Goal: Navigation & Orientation: Find specific page/section

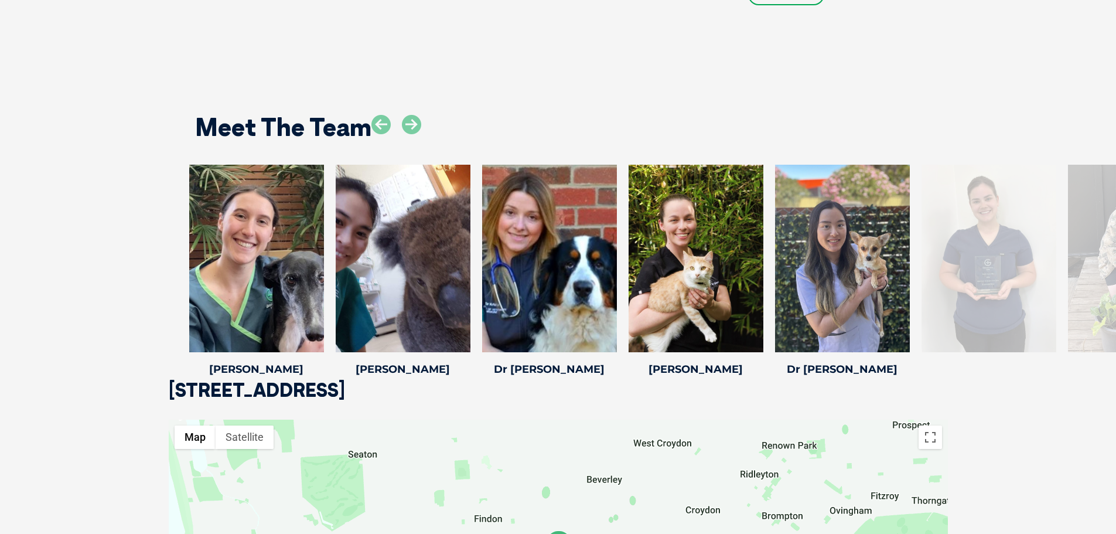
scroll to position [1758, 0]
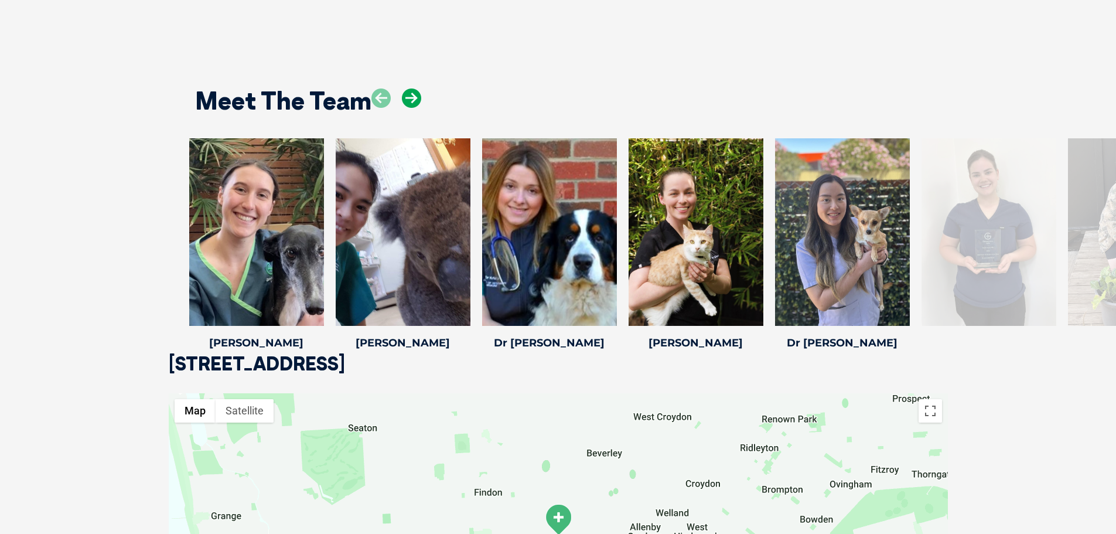
click at [419, 99] on icon at bounding box center [411, 97] width 19 height 19
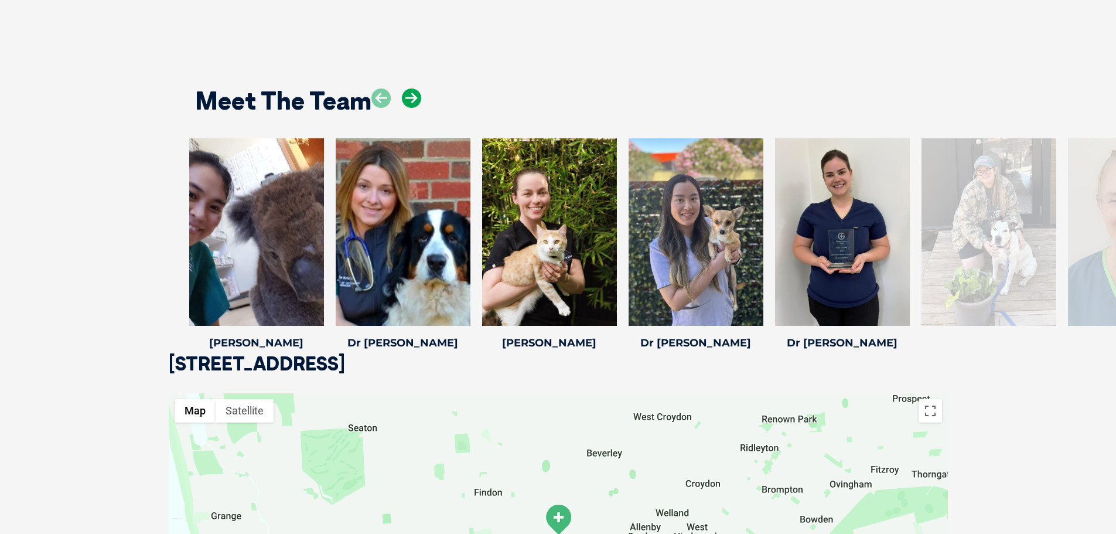
click at [419, 99] on icon at bounding box center [411, 97] width 19 height 19
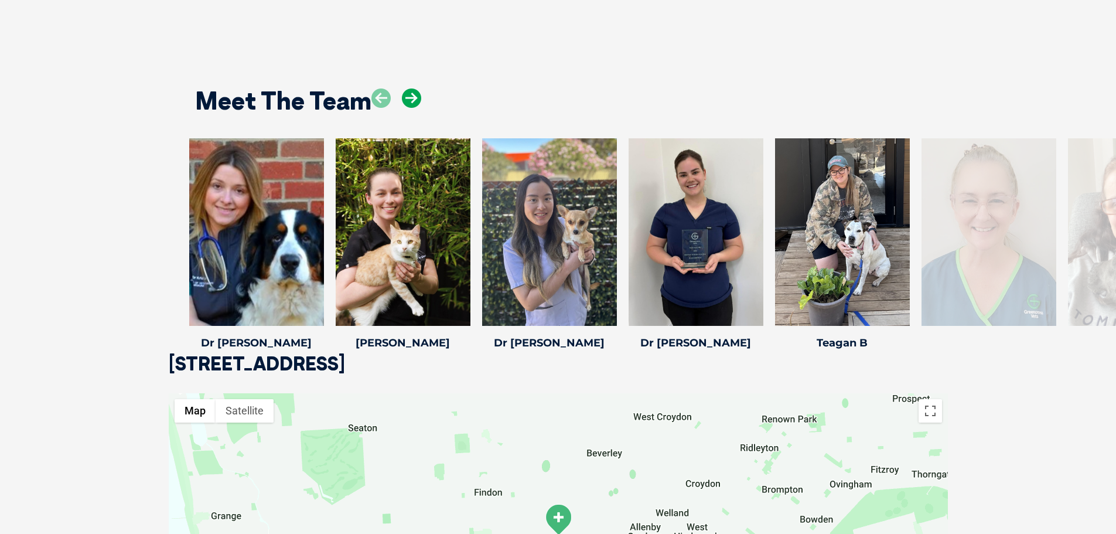
click at [419, 99] on icon at bounding box center [411, 97] width 19 height 19
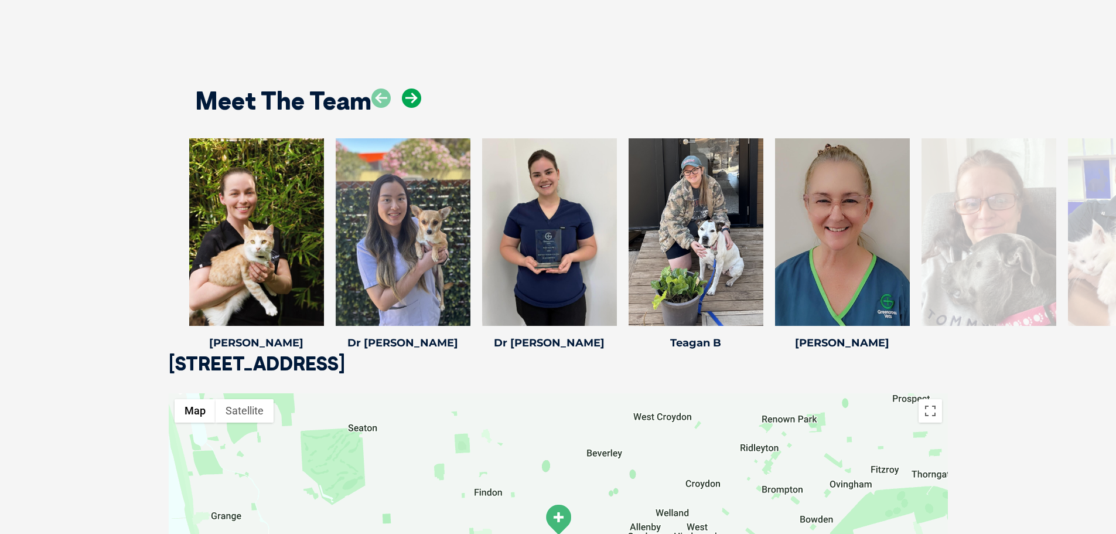
click at [419, 99] on icon at bounding box center [411, 97] width 19 height 19
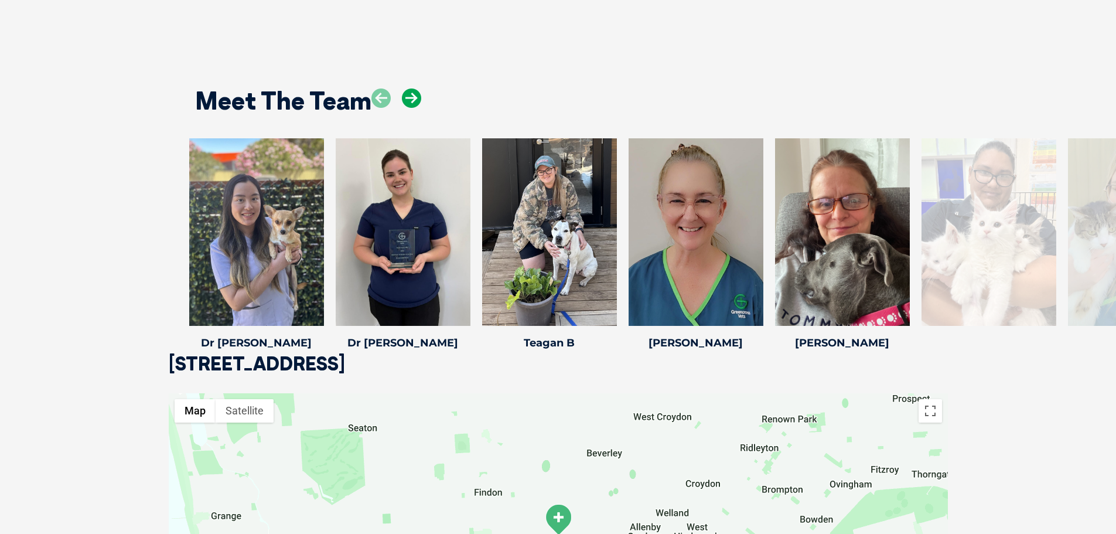
click at [419, 99] on icon at bounding box center [411, 97] width 19 height 19
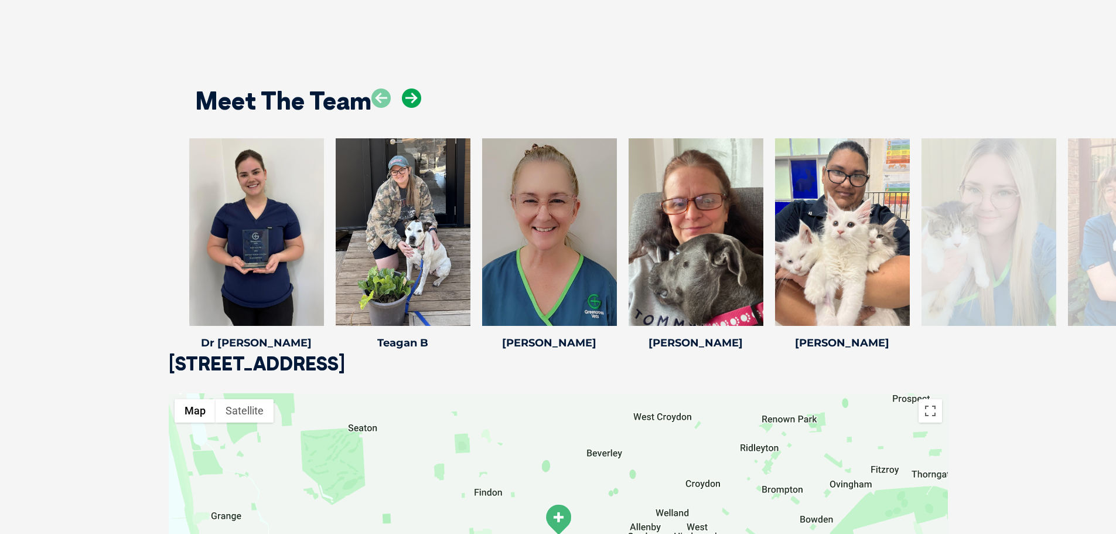
click at [419, 99] on icon at bounding box center [411, 97] width 19 height 19
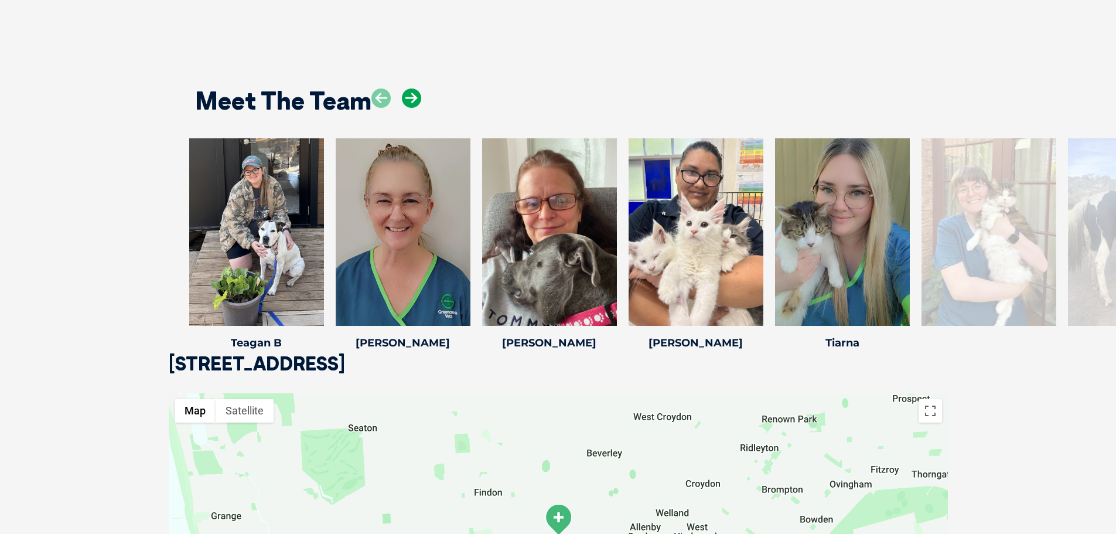
click at [419, 99] on icon at bounding box center [411, 97] width 19 height 19
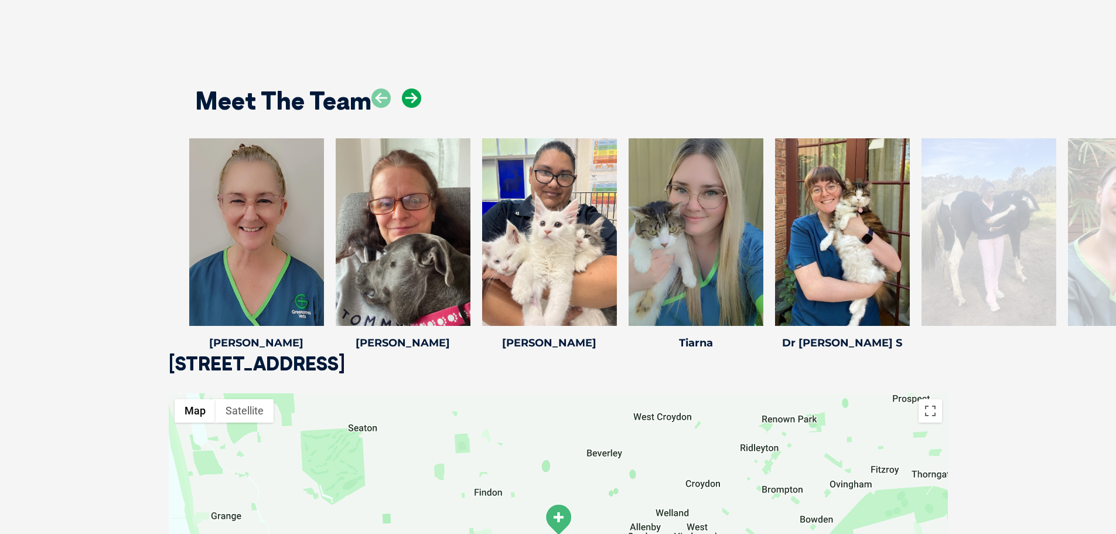
click at [419, 99] on icon at bounding box center [411, 97] width 19 height 19
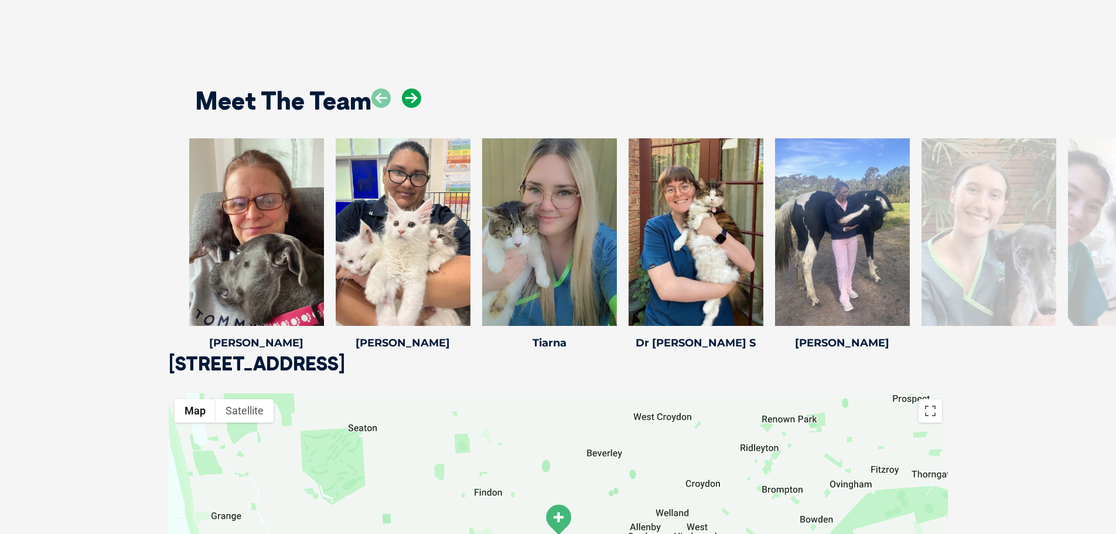
click at [419, 99] on icon at bounding box center [411, 97] width 19 height 19
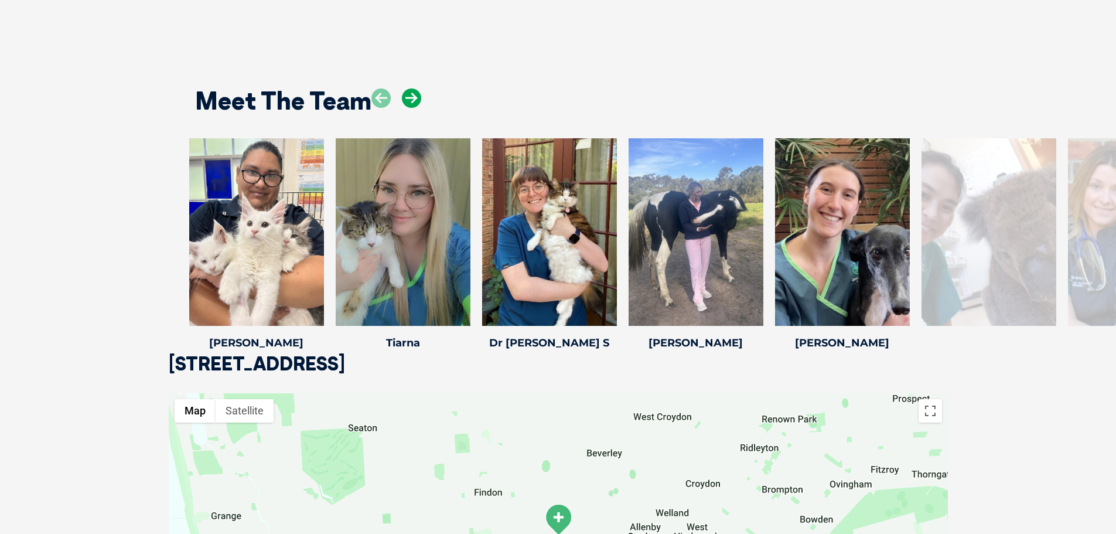
click at [419, 99] on icon at bounding box center [411, 97] width 19 height 19
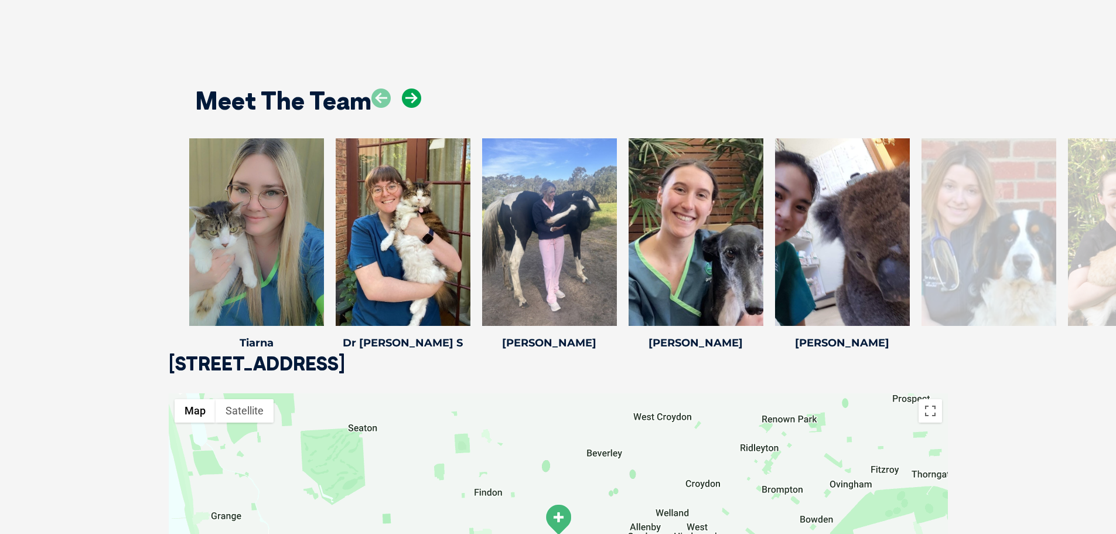
click at [419, 99] on icon at bounding box center [411, 97] width 19 height 19
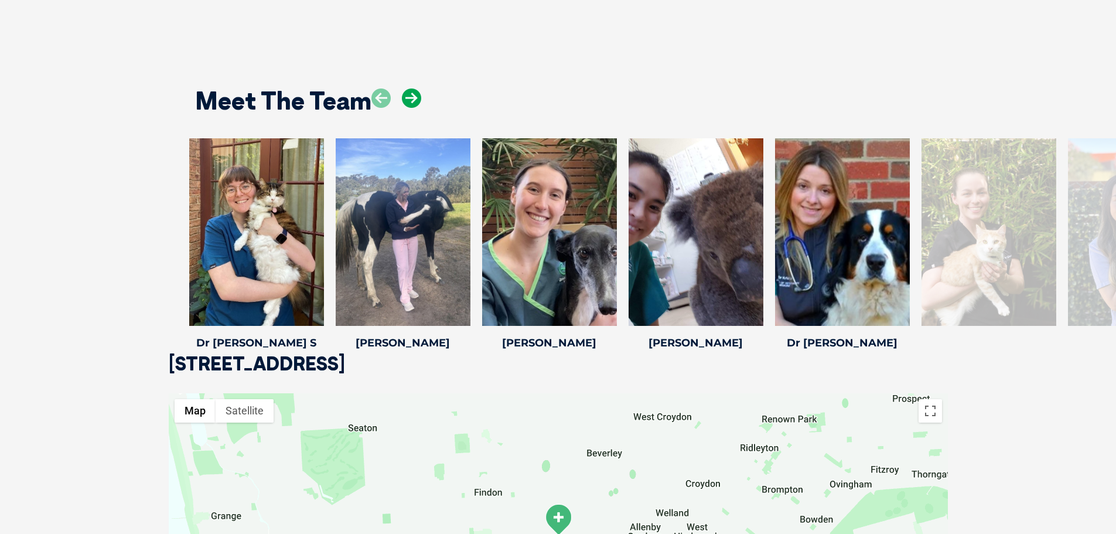
click at [419, 99] on icon at bounding box center [411, 97] width 19 height 19
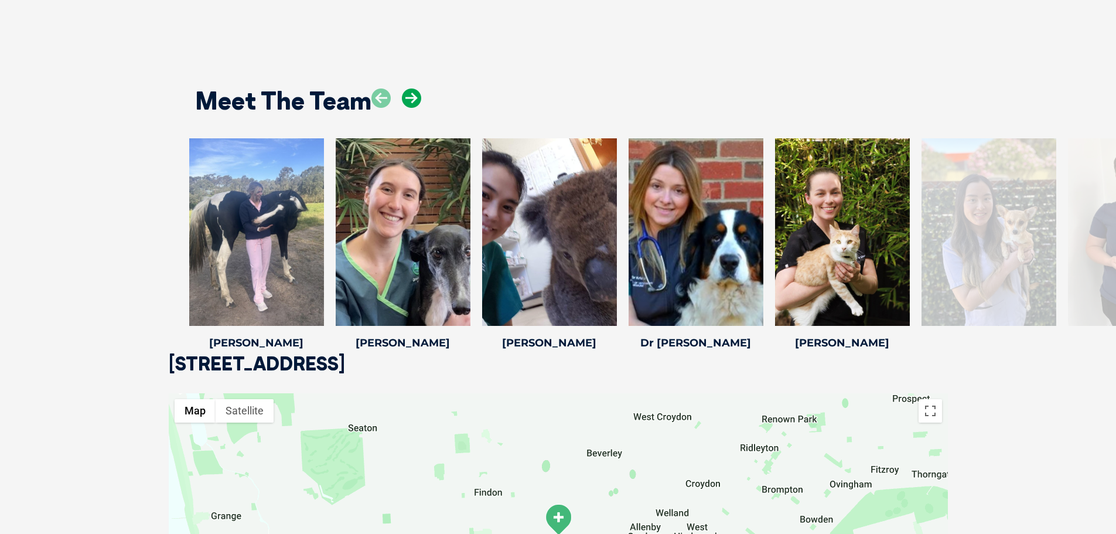
click at [419, 99] on icon at bounding box center [411, 97] width 19 height 19
click at [412, 100] on icon at bounding box center [411, 97] width 19 height 19
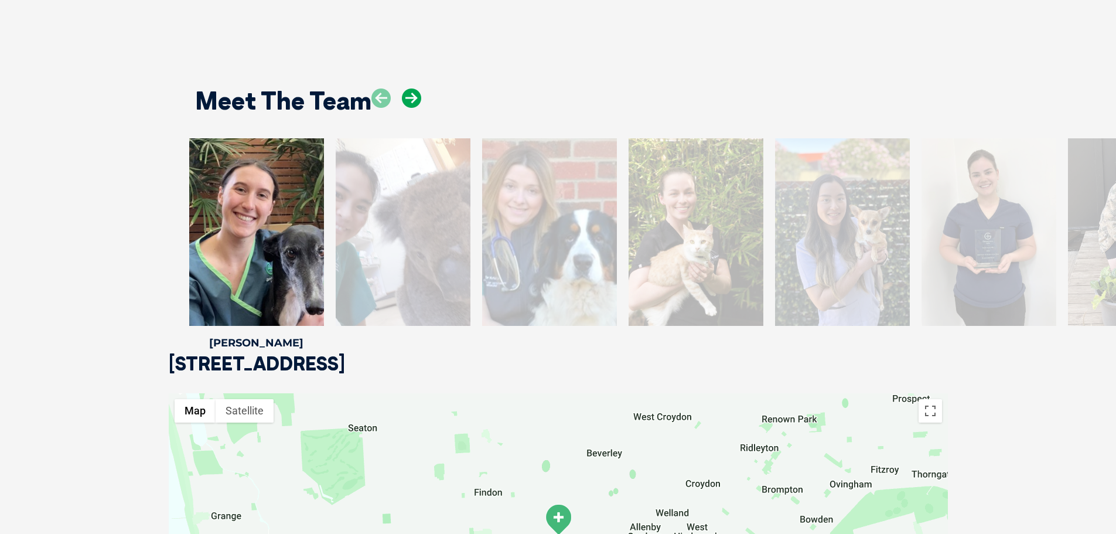
click at [412, 100] on icon at bounding box center [411, 97] width 19 height 19
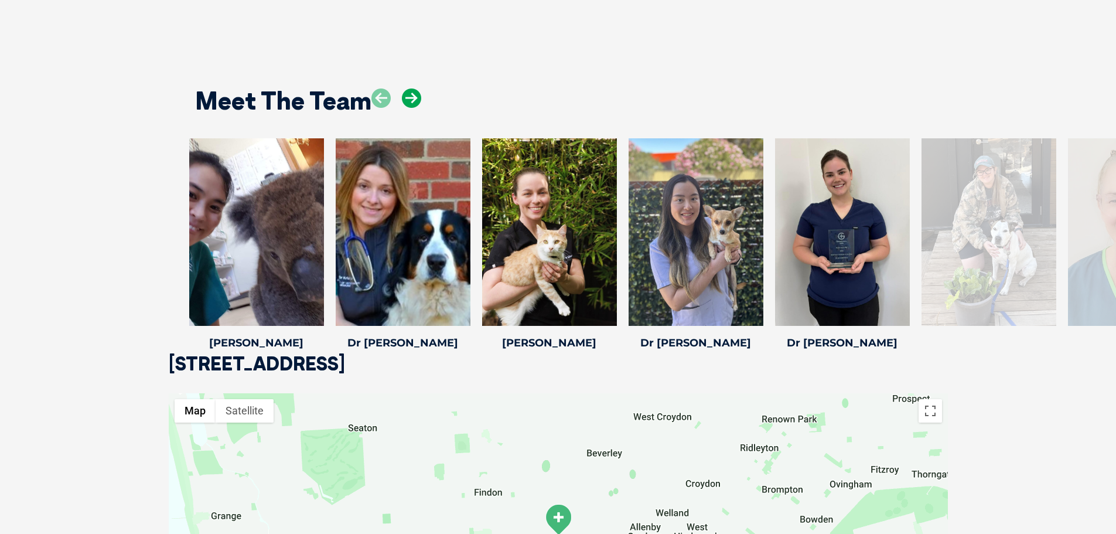
click at [412, 100] on icon at bounding box center [411, 97] width 19 height 19
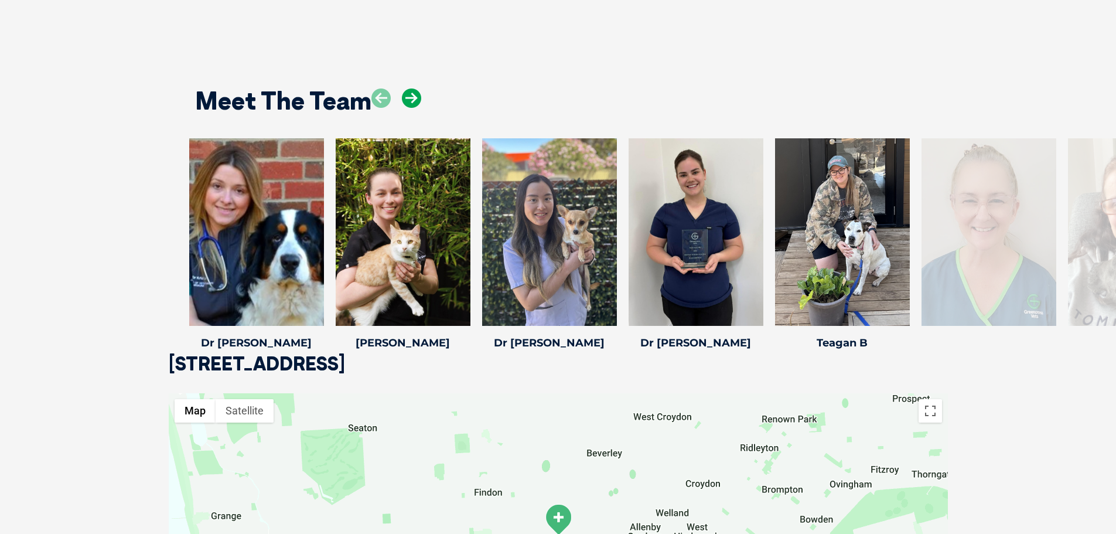
click at [412, 100] on icon at bounding box center [411, 97] width 19 height 19
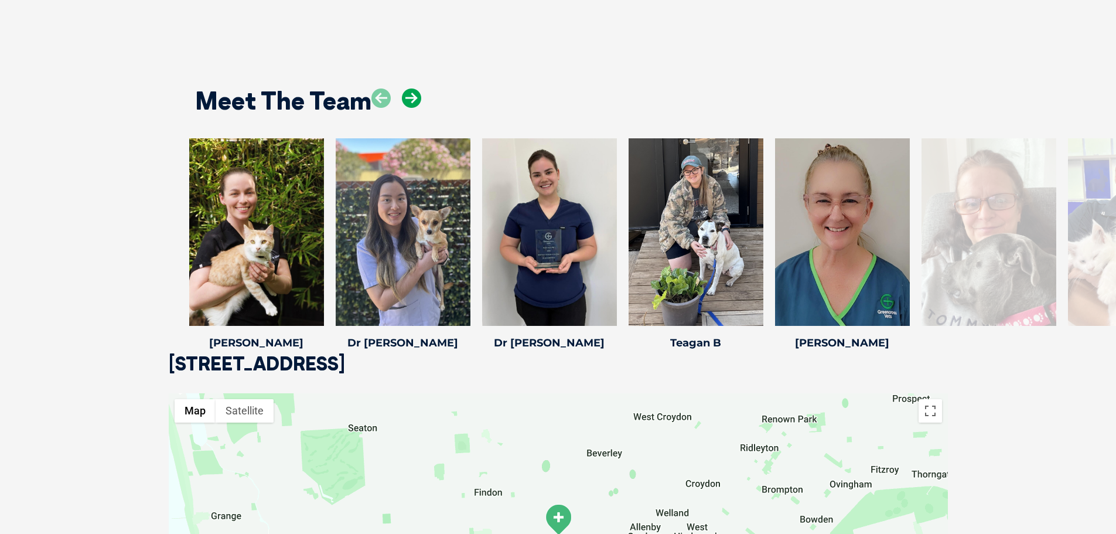
click at [412, 100] on icon at bounding box center [411, 97] width 19 height 19
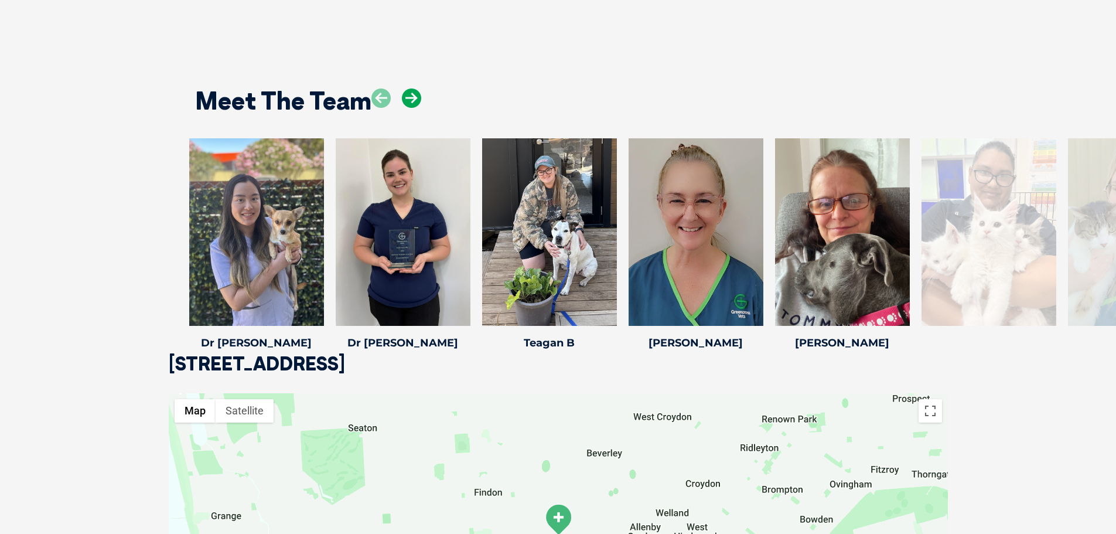
click at [412, 100] on icon at bounding box center [411, 97] width 19 height 19
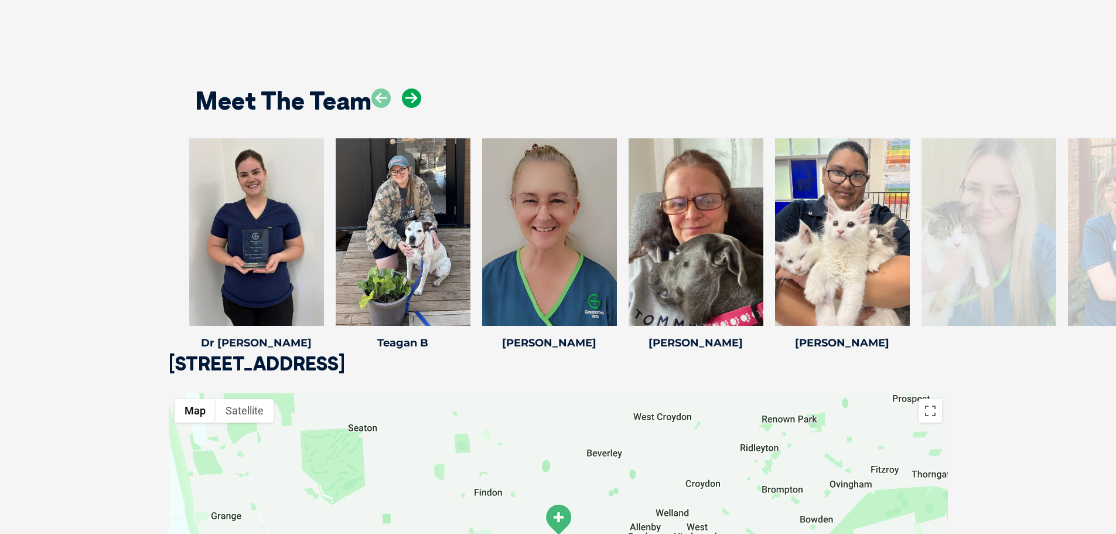
click at [412, 100] on icon at bounding box center [411, 97] width 19 height 19
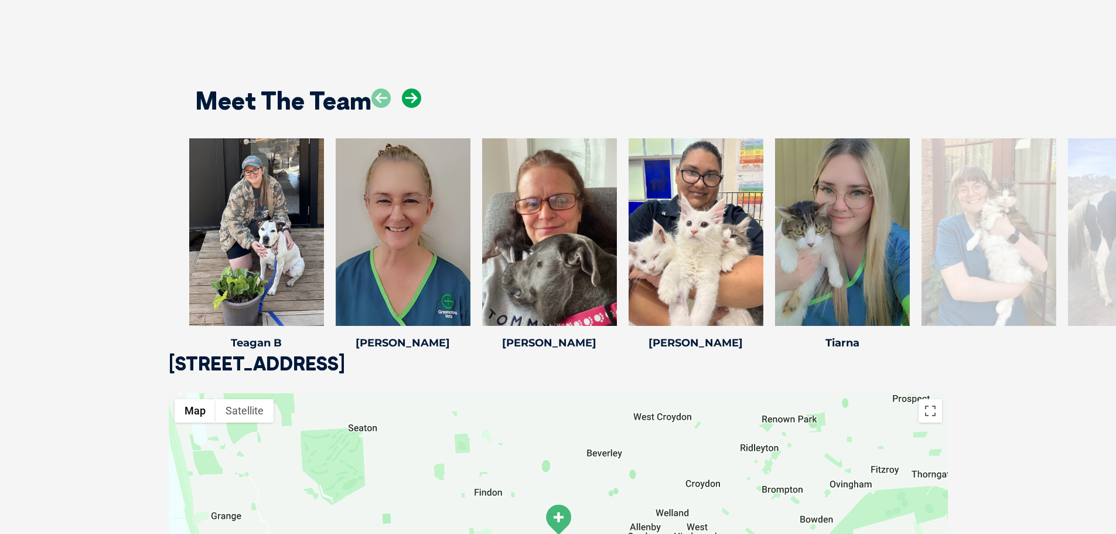
click at [412, 100] on icon at bounding box center [411, 97] width 19 height 19
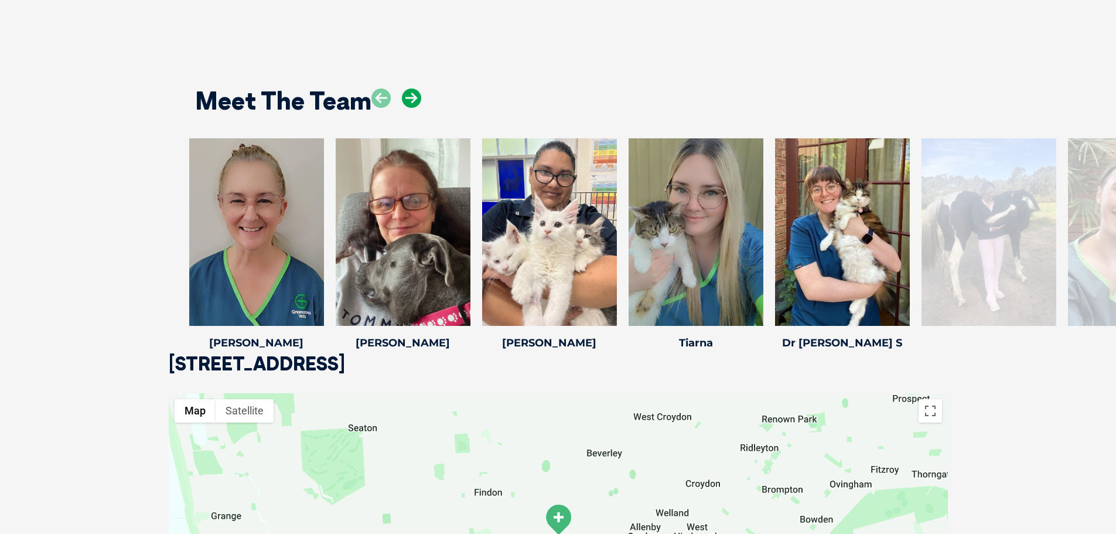
click at [412, 100] on icon at bounding box center [411, 97] width 19 height 19
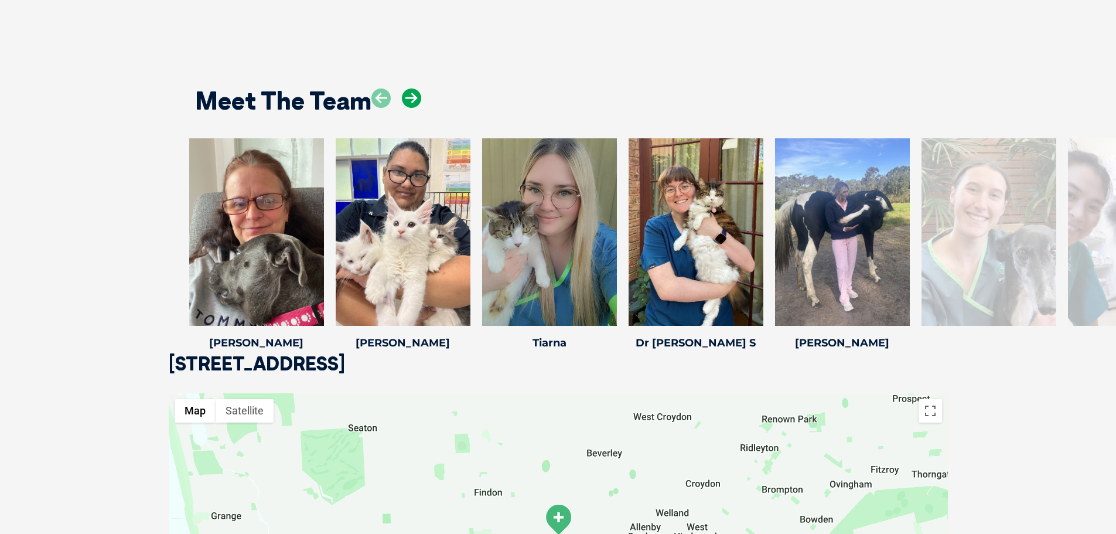
click at [412, 100] on icon at bounding box center [411, 97] width 19 height 19
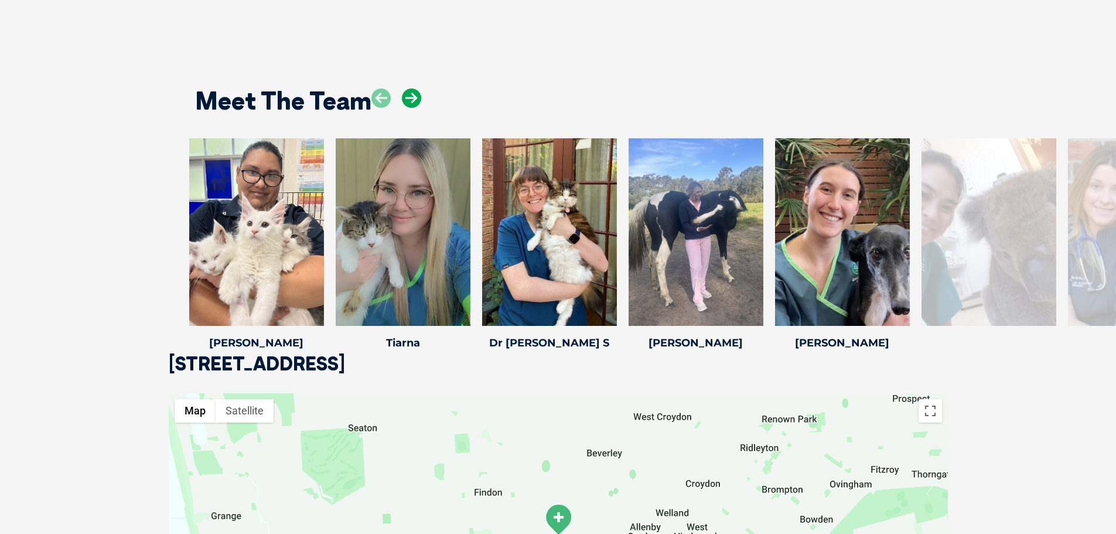
click at [412, 100] on icon at bounding box center [411, 97] width 19 height 19
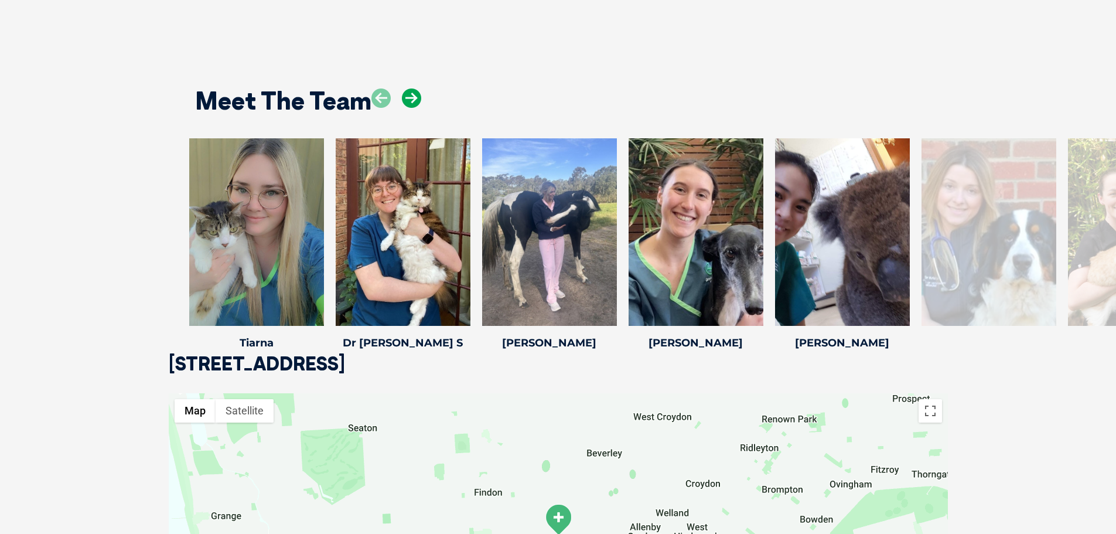
click at [412, 100] on icon at bounding box center [411, 97] width 19 height 19
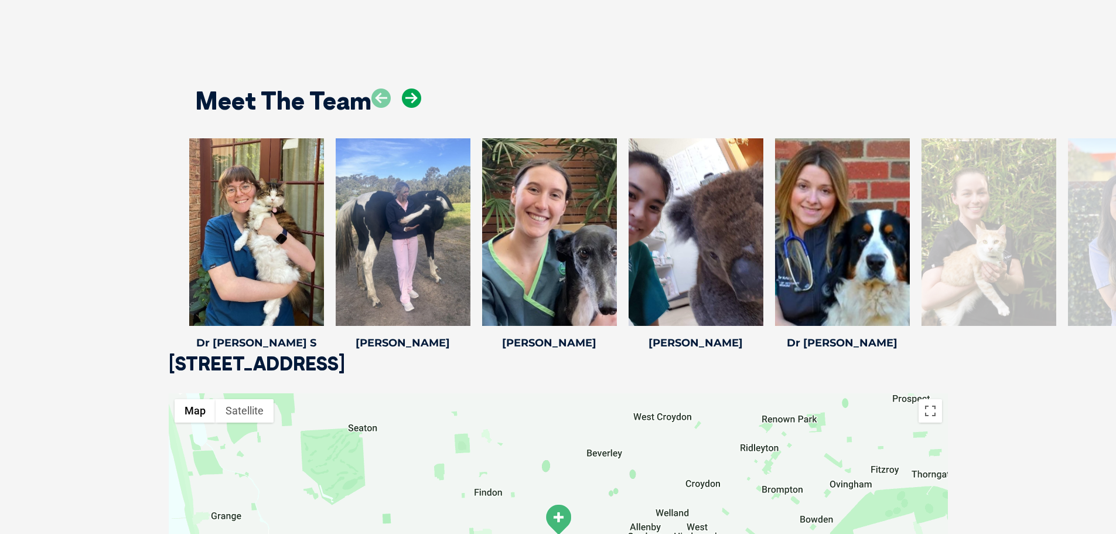
click at [412, 100] on icon at bounding box center [411, 97] width 19 height 19
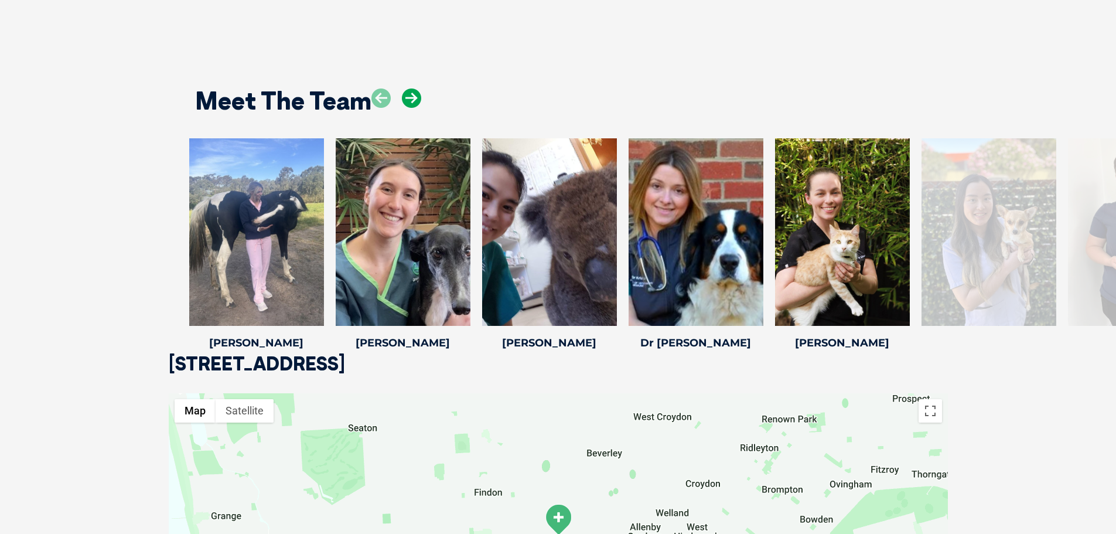
click at [412, 100] on icon at bounding box center [411, 97] width 19 height 19
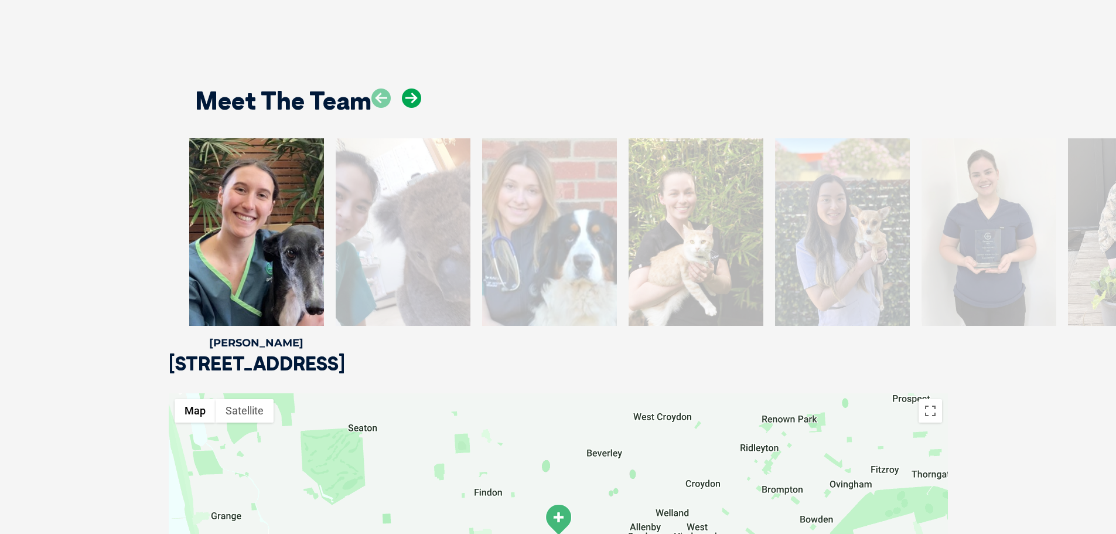
click at [412, 100] on icon at bounding box center [411, 97] width 19 height 19
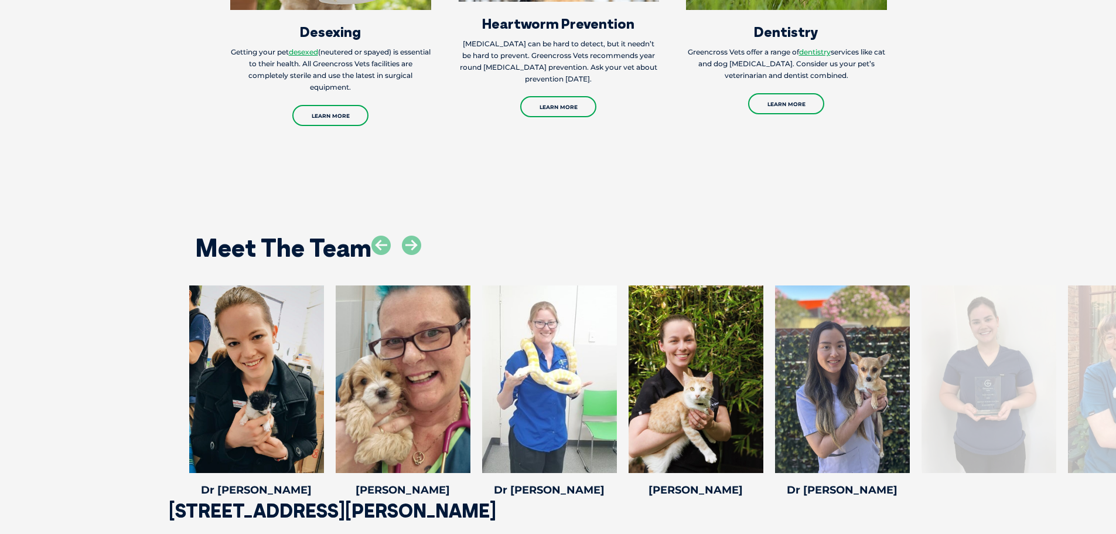
scroll to position [1582, 0]
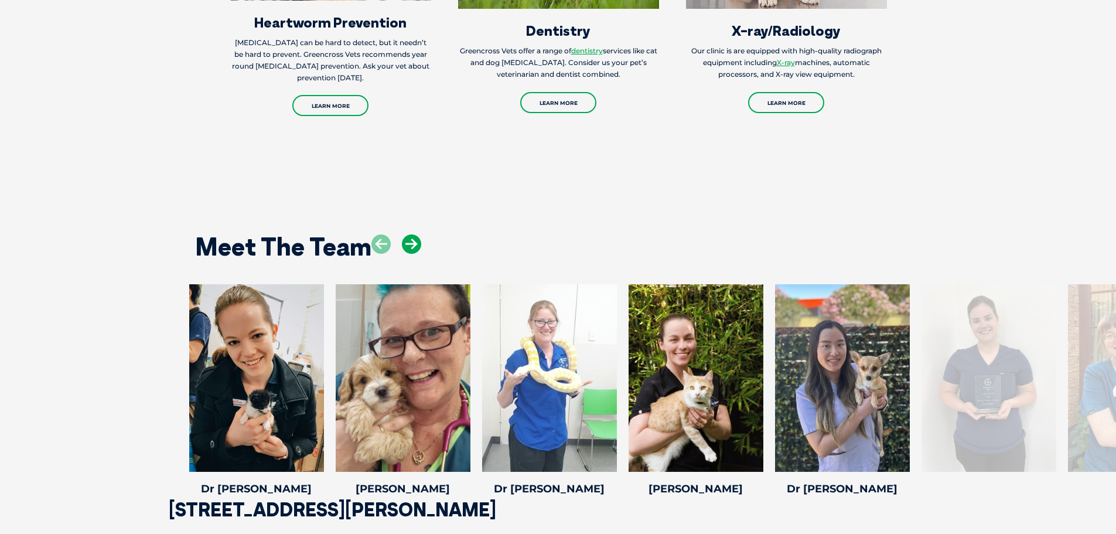
click at [410, 234] on icon at bounding box center [411, 243] width 19 height 19
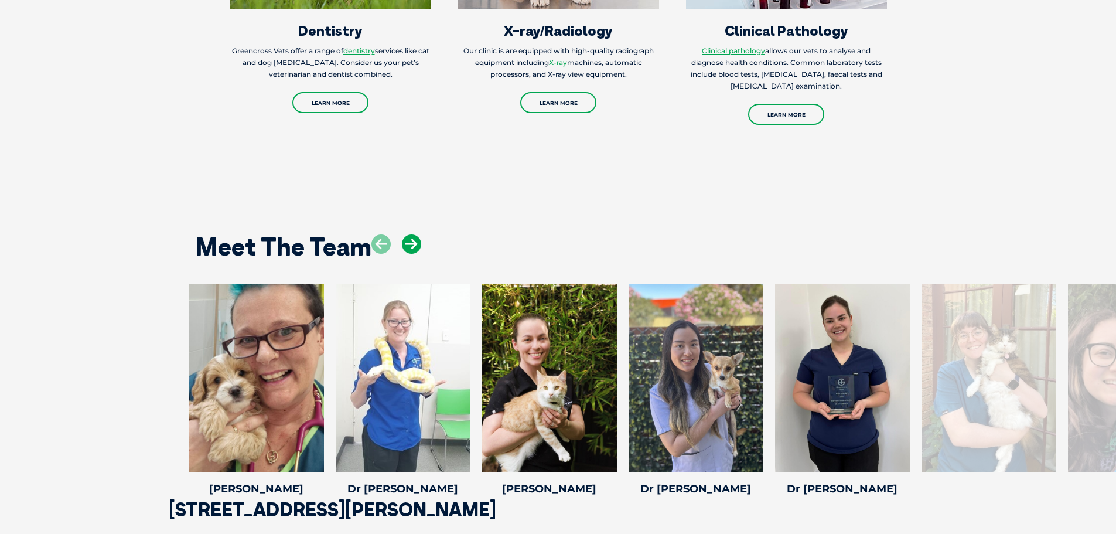
click at [410, 234] on icon at bounding box center [411, 243] width 19 height 19
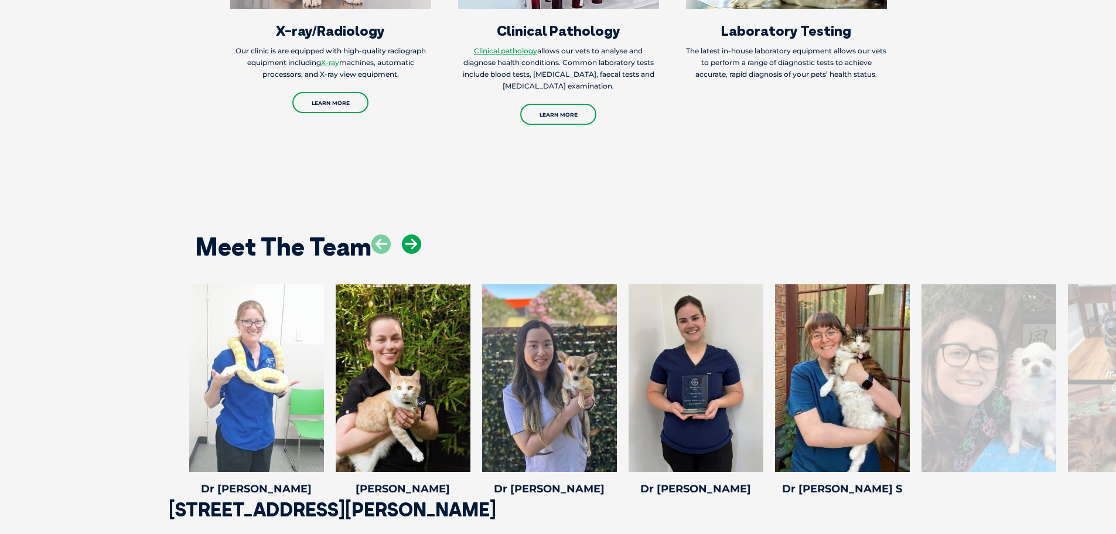
click at [410, 234] on icon at bounding box center [411, 243] width 19 height 19
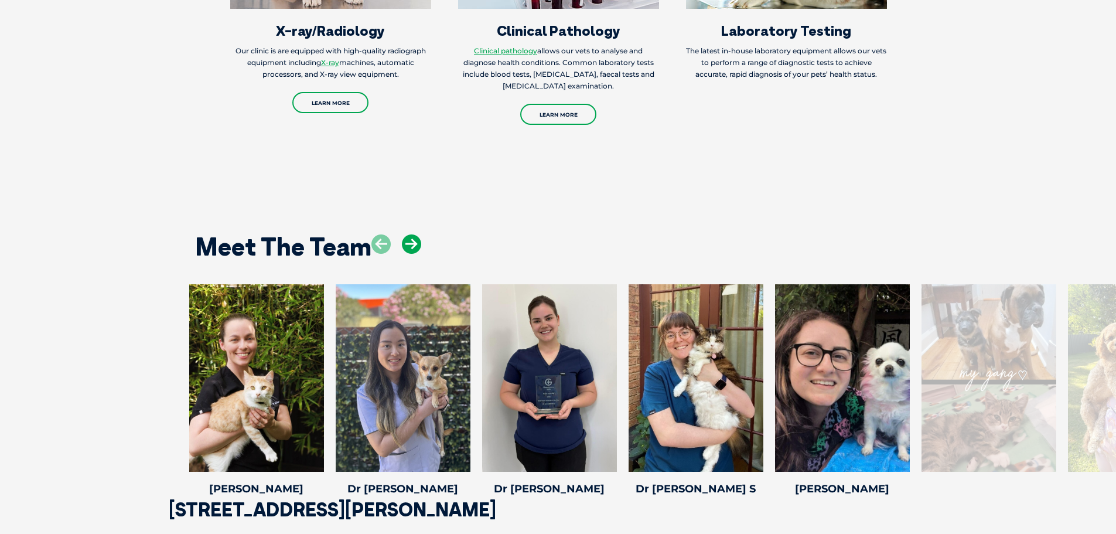
click at [410, 234] on icon at bounding box center [411, 243] width 19 height 19
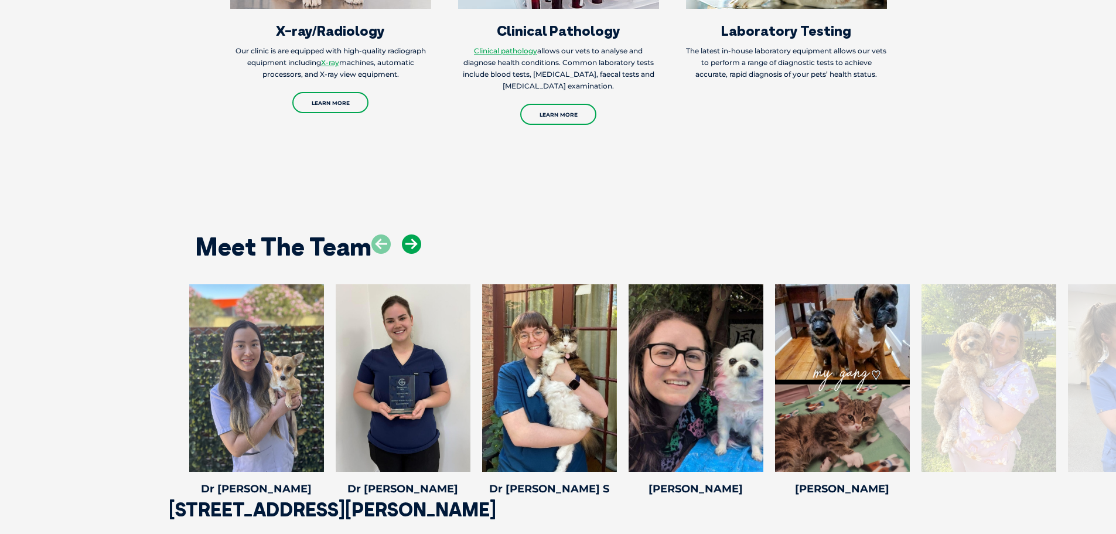
click at [410, 234] on icon at bounding box center [411, 243] width 19 height 19
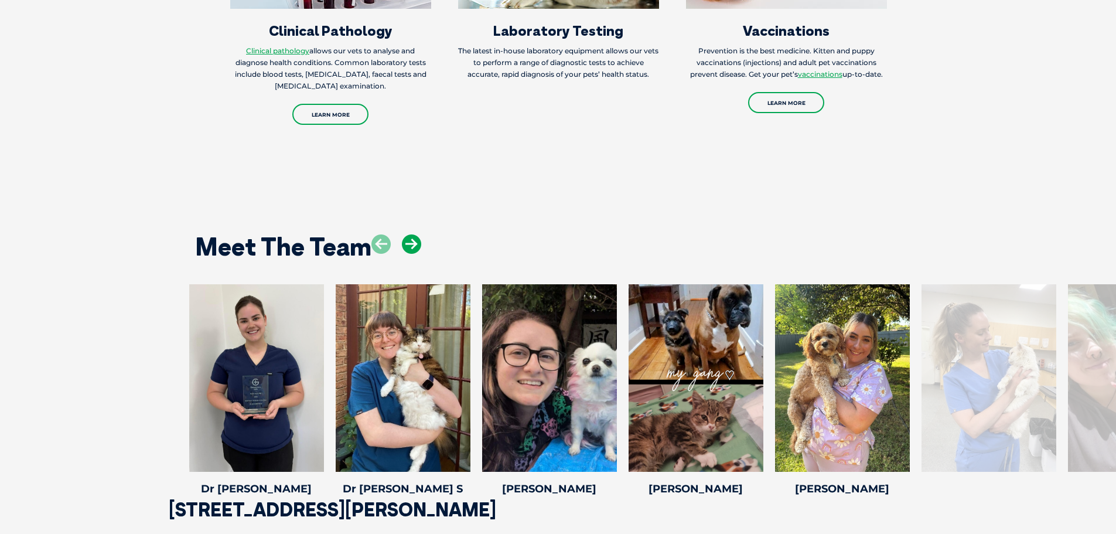
click at [410, 234] on icon at bounding box center [411, 243] width 19 height 19
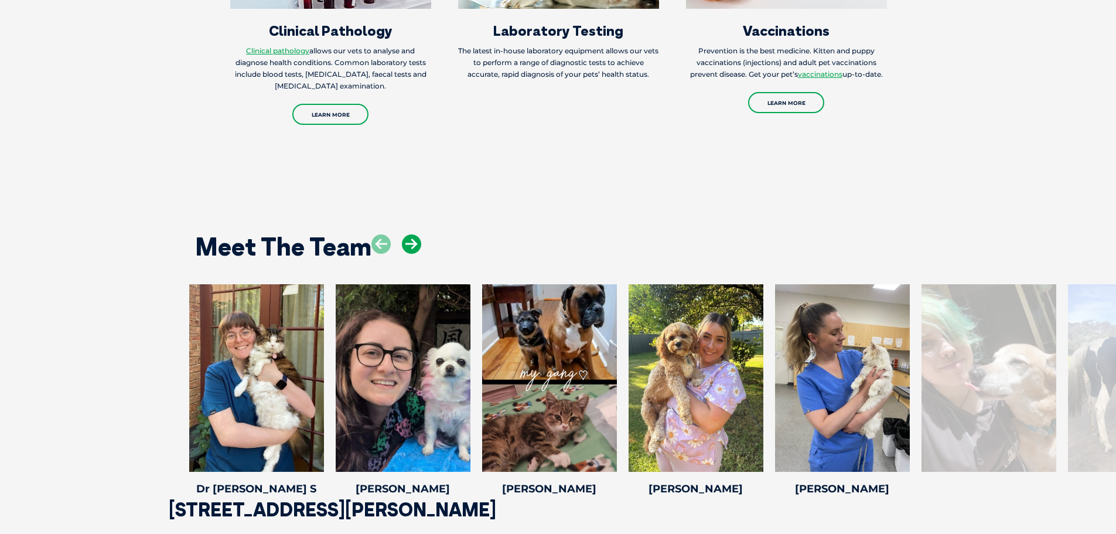
click at [410, 234] on icon at bounding box center [411, 243] width 19 height 19
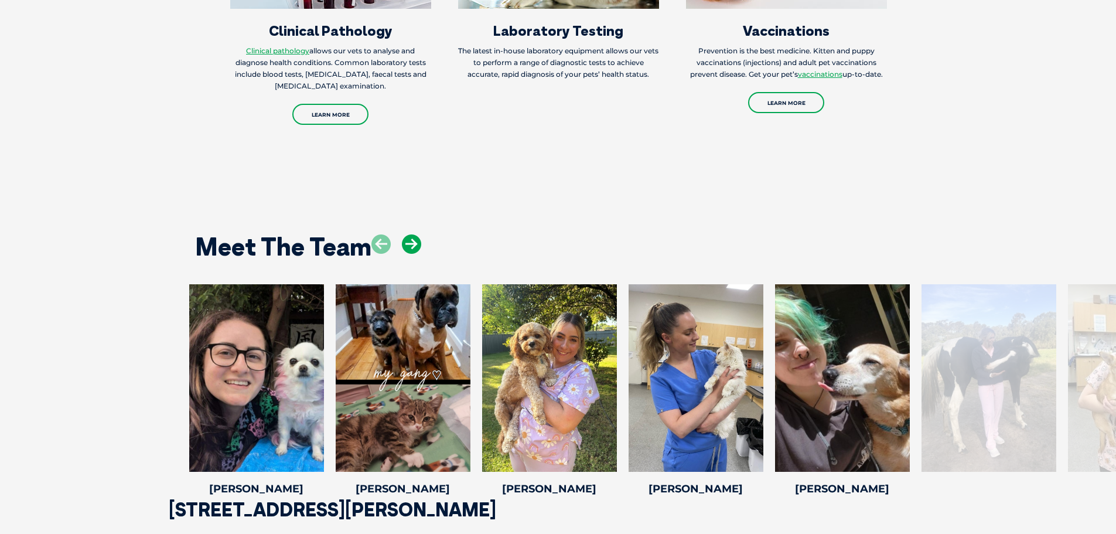
click at [410, 234] on icon at bounding box center [411, 243] width 19 height 19
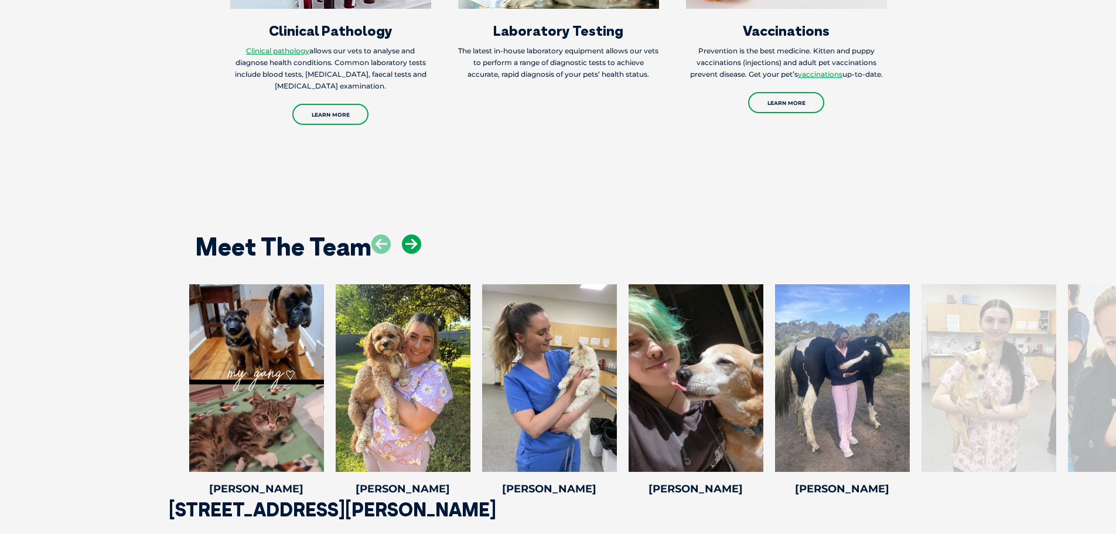
click at [410, 234] on icon at bounding box center [411, 243] width 19 height 19
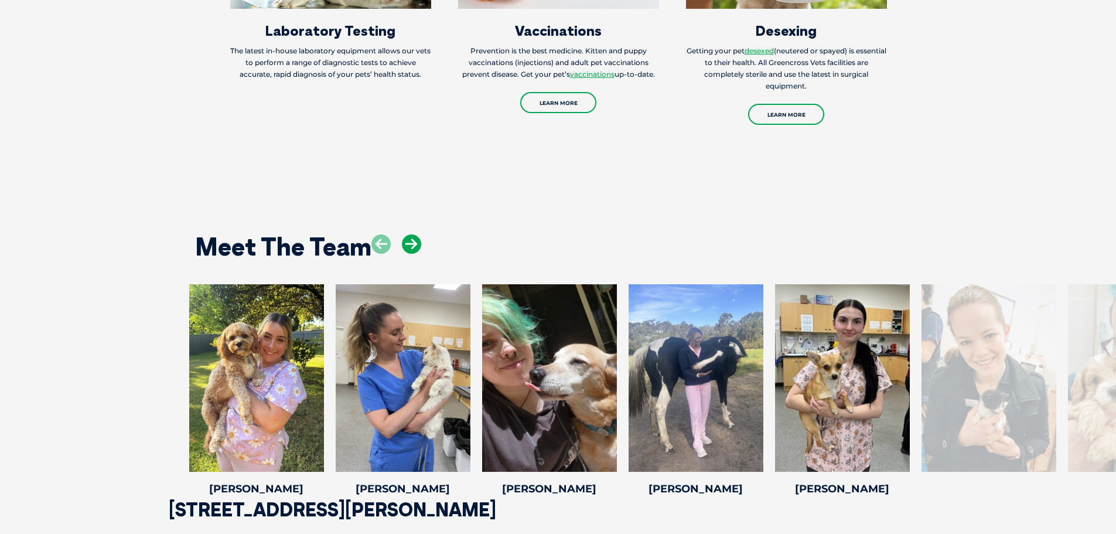
click at [410, 234] on icon at bounding box center [411, 243] width 19 height 19
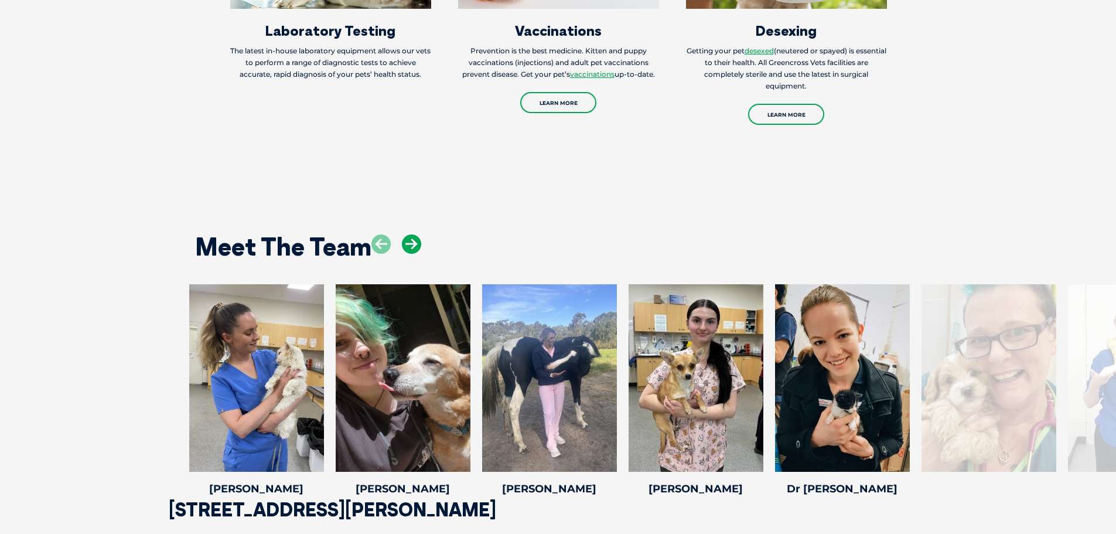
click at [410, 234] on icon at bounding box center [411, 243] width 19 height 19
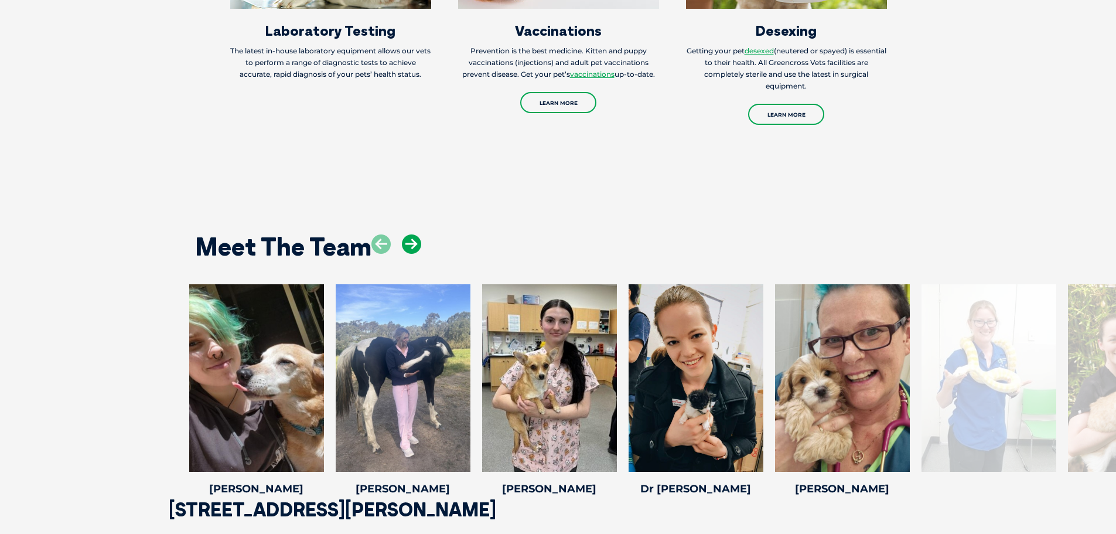
click at [410, 234] on icon at bounding box center [411, 243] width 19 height 19
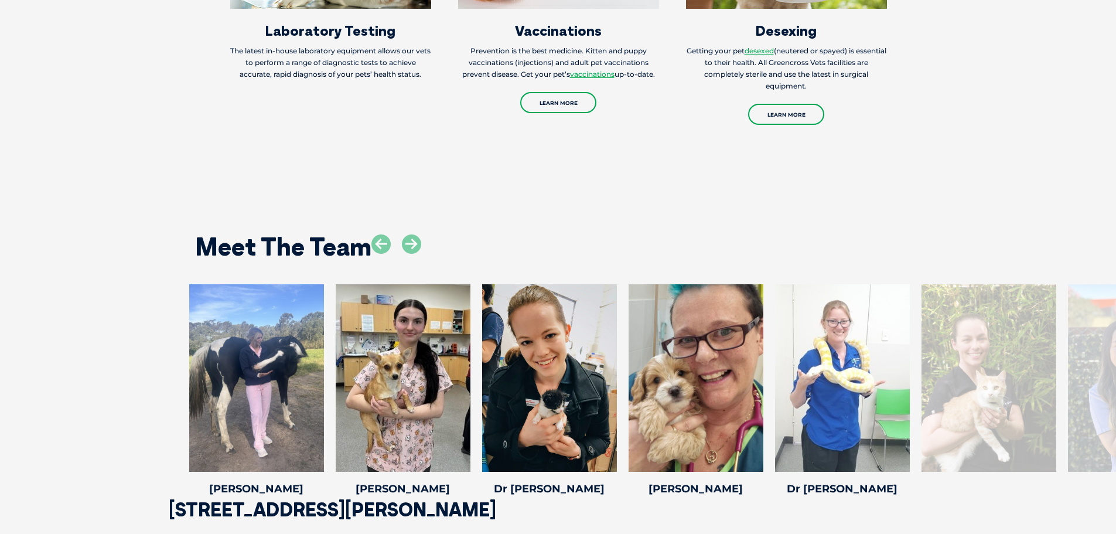
click at [937, 166] on div "Meet The Team [PERSON_NAME] Veterinary Nurse & Puppy Pre-School Trainer [PERSON…" at bounding box center [558, 356] width 1116 height 381
